Goal: Transaction & Acquisition: Purchase product/service

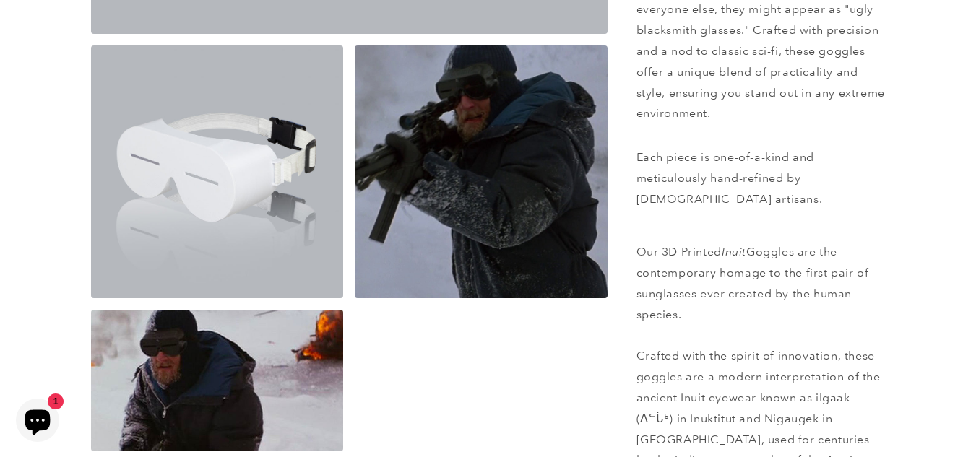
scroll to position [621, 0]
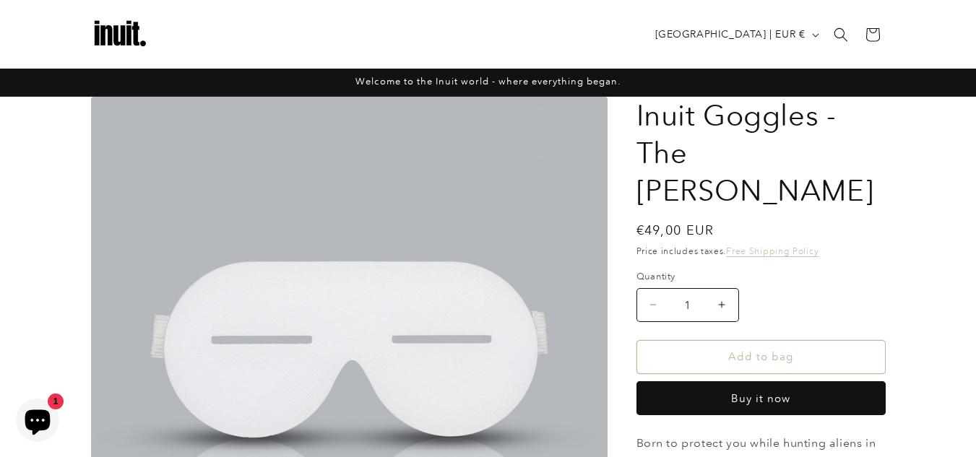
click at [127, 26] on img at bounding box center [120, 35] width 58 height 58
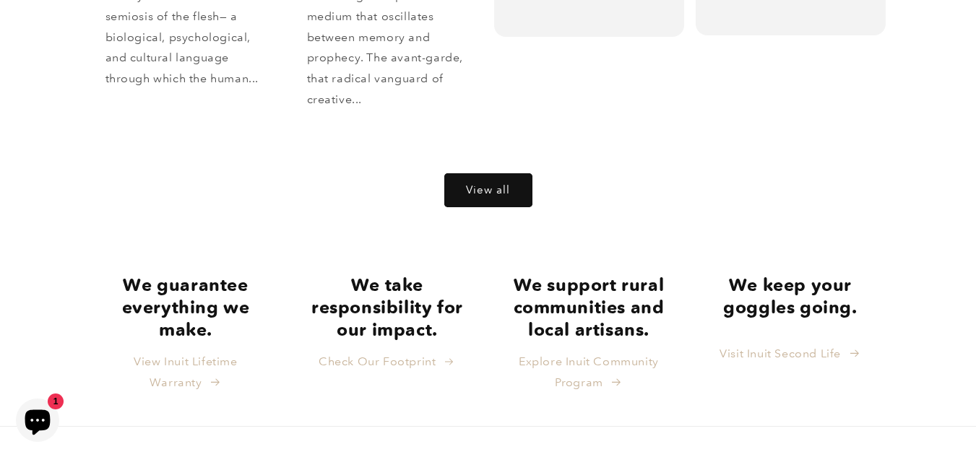
scroll to position [3083, 0]
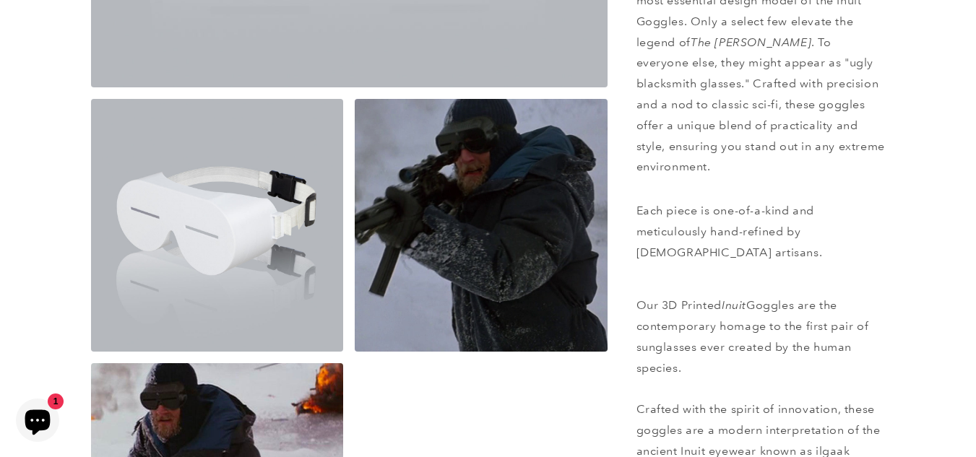
scroll to position [526, 0]
